Goal: Transaction & Acquisition: Purchase product/service

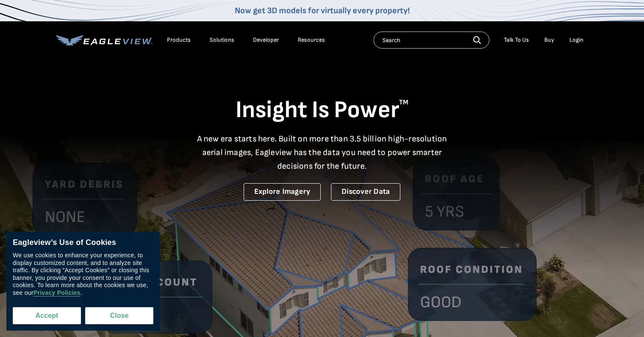
click at [54, 313] on button "Accept" at bounding box center [47, 315] width 68 height 17
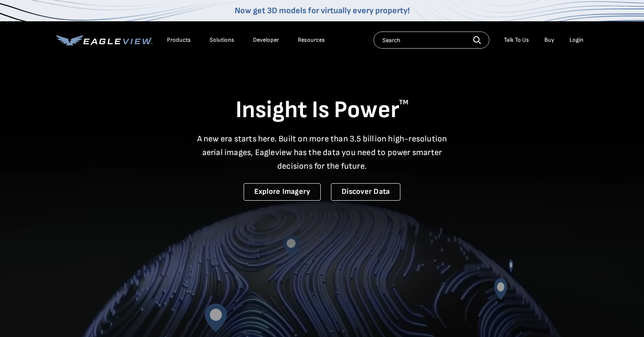
checkbox input "true"
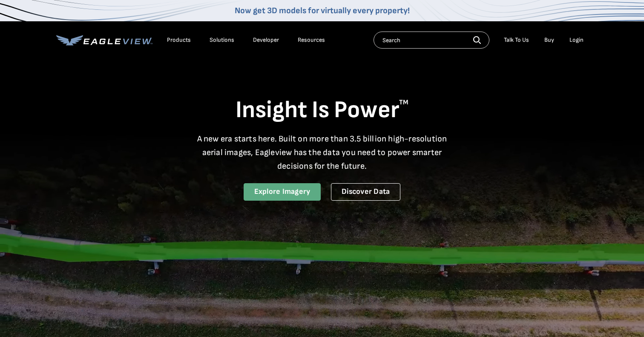
click at [302, 189] on link "Explore Imagery" at bounding box center [283, 191] width 78 height 17
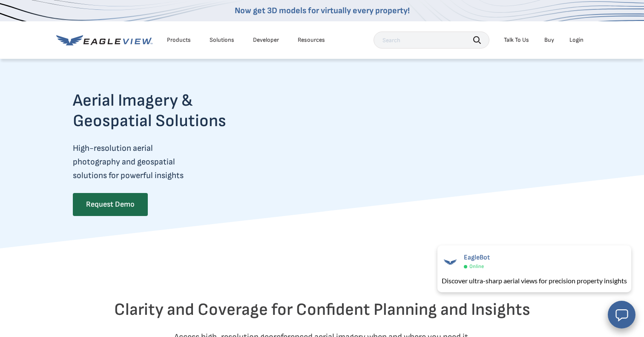
scroll to position [9, 0]
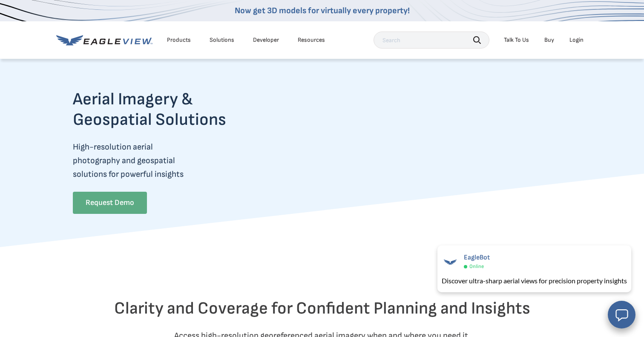
click at [119, 205] on link "Request Demo" at bounding box center [110, 203] width 74 height 22
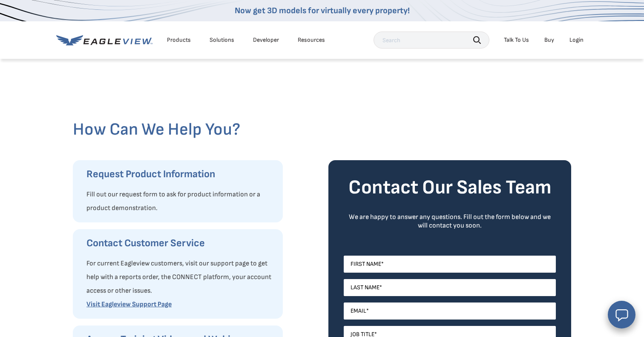
click at [549, 38] on link "Buy" at bounding box center [550, 40] width 10 height 8
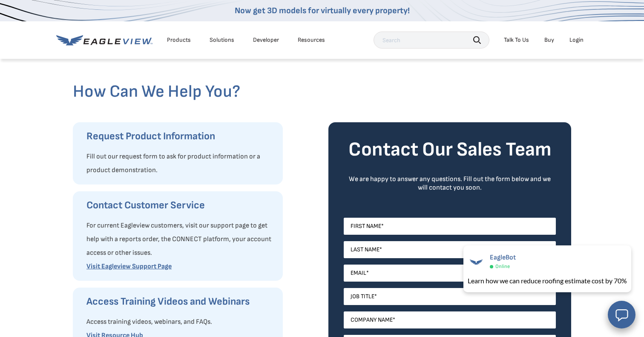
scroll to position [80, 0]
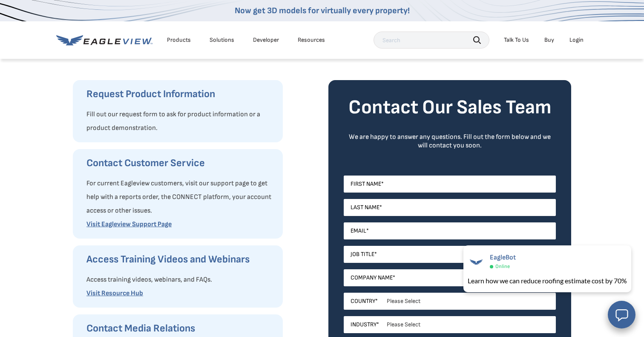
click at [259, 150] on div "Contact Customer Service For current Eagleview customers, visit our support pag…" at bounding box center [178, 194] width 210 height 90
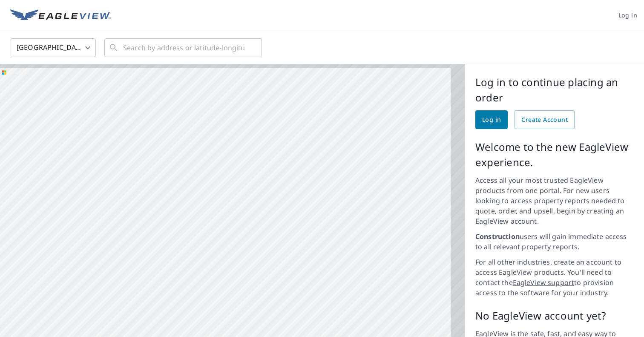
drag, startPoint x: 338, startPoint y: 209, endPoint x: 229, endPoint y: 234, distance: 112.0
click at [230, 234] on div at bounding box center [232, 229] width 465 height 330
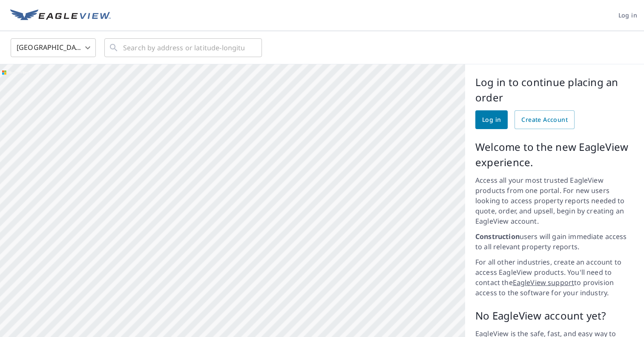
drag, startPoint x: 344, startPoint y: 166, endPoint x: 105, endPoint y: 193, distance: 240.2
click at [110, 193] on div at bounding box center [232, 229] width 465 height 330
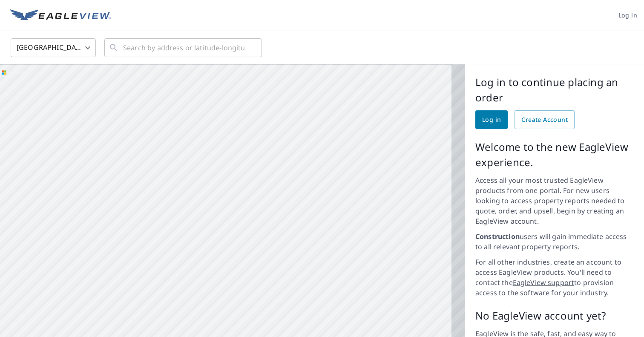
drag, startPoint x: 339, startPoint y: 188, endPoint x: 194, endPoint y: 189, distance: 145.4
click at [189, 189] on div at bounding box center [232, 229] width 465 height 330
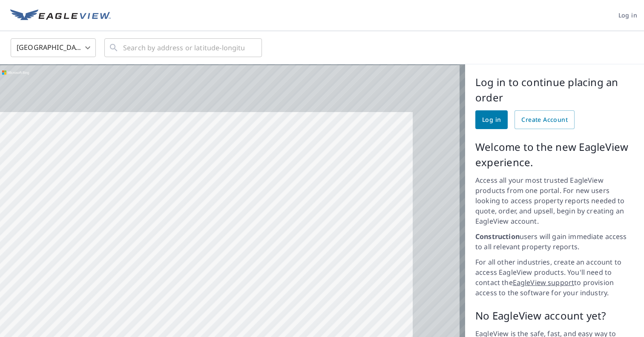
drag, startPoint x: 350, startPoint y: 125, endPoint x: 274, endPoint y: 188, distance: 99.0
click at [275, 189] on div at bounding box center [232, 229] width 465 height 330
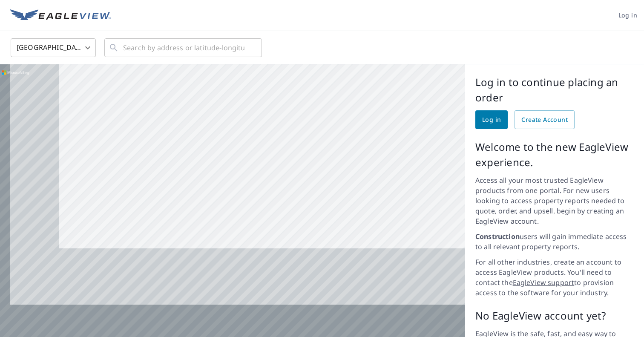
drag, startPoint x: 179, startPoint y: 229, endPoint x: 260, endPoint y: 32, distance: 212.9
click at [260, 35] on div "United States US ​ ​ 2500 feet 1 km © 2025 TomTom, Earthstar Geographics SIO, ©…" at bounding box center [322, 213] width 644 height 364
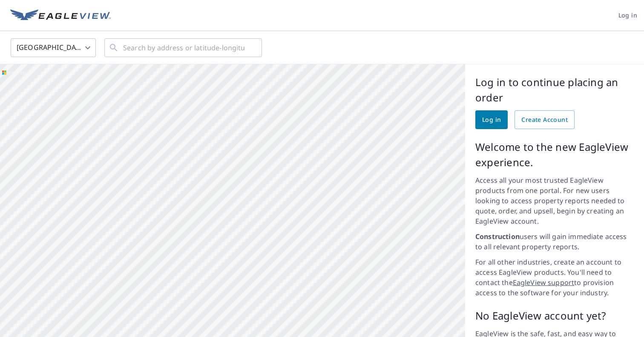
drag, startPoint x: 330, startPoint y: 85, endPoint x: 301, endPoint y: 29, distance: 63.3
click at [301, 29] on div "Log in United States US ​ ​ 2500 feet 1 km © 2025 TomTom, Earthstar Geographics…" at bounding box center [322, 168] width 644 height 337
drag, startPoint x: 348, startPoint y: 133, endPoint x: 272, endPoint y: 50, distance: 112.8
click at [277, 55] on div "United States US ​ ​ 2500 feet 1 km © 2025 TomTom, © Vexcel Imaging, © 2025 Max…" at bounding box center [322, 213] width 644 height 364
click at [261, 159] on div at bounding box center [232, 229] width 465 height 330
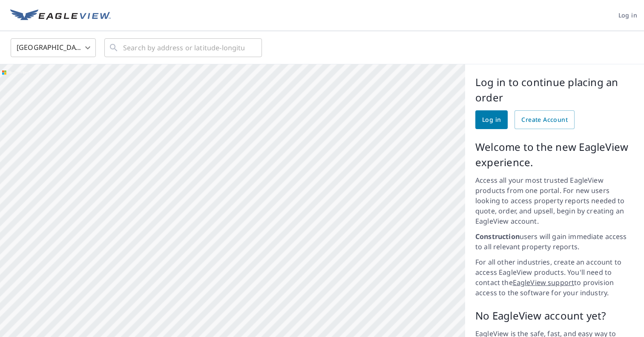
drag, startPoint x: 352, startPoint y: 275, endPoint x: 202, endPoint y: 33, distance: 283.9
click at [208, 41] on div "United States US ​ ​ 2500 feet 1 km © 2025 TomTom, © 2025 Maxar, © Vexcel Imagi…" at bounding box center [322, 213] width 644 height 364
drag, startPoint x: 358, startPoint y: 211, endPoint x: 176, endPoint y: 65, distance: 232.8
click at [176, 65] on div at bounding box center [232, 229] width 465 height 330
drag, startPoint x: 376, startPoint y: 213, endPoint x: 142, endPoint y: 173, distance: 237.8
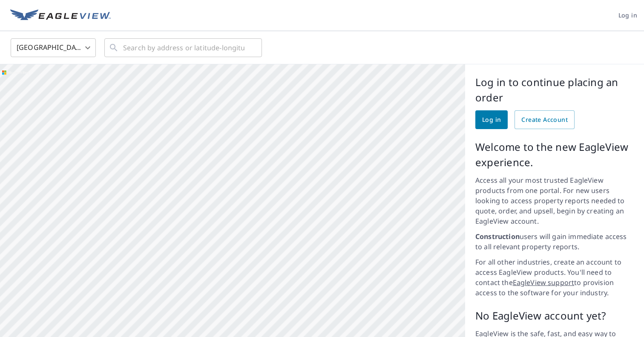
click at [142, 173] on div at bounding box center [232, 229] width 465 height 330
click at [221, 149] on div at bounding box center [232, 229] width 465 height 330
click at [157, 52] on input "text" at bounding box center [183, 48] width 121 height 24
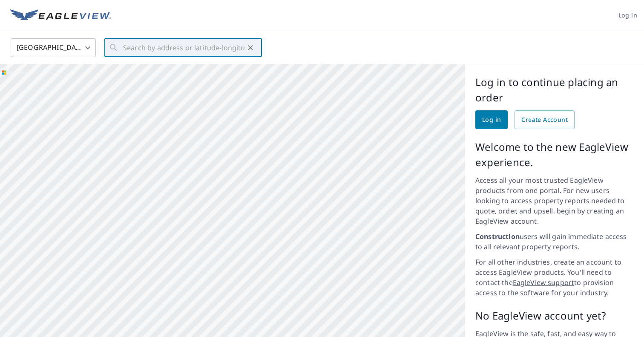
click at [94, 46] on body "Log in United States US ​ ​ 200 miles 250 km © 2025 TomTom, Earthstar Geographi…" at bounding box center [322, 168] width 644 height 337
